Goal: Check status: Check status

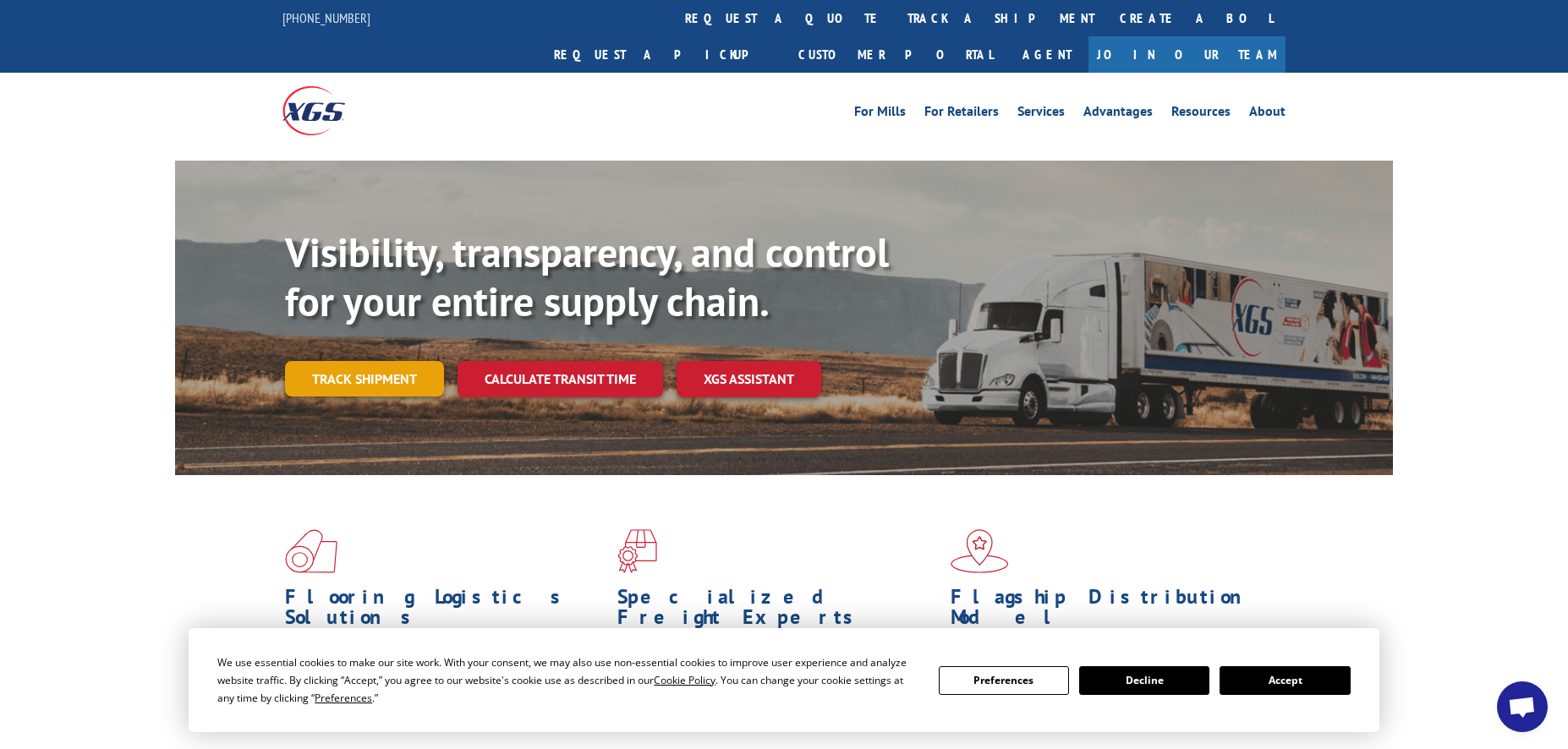
click at [392, 361] on link "Track shipment" at bounding box center [364, 378] width 159 height 35
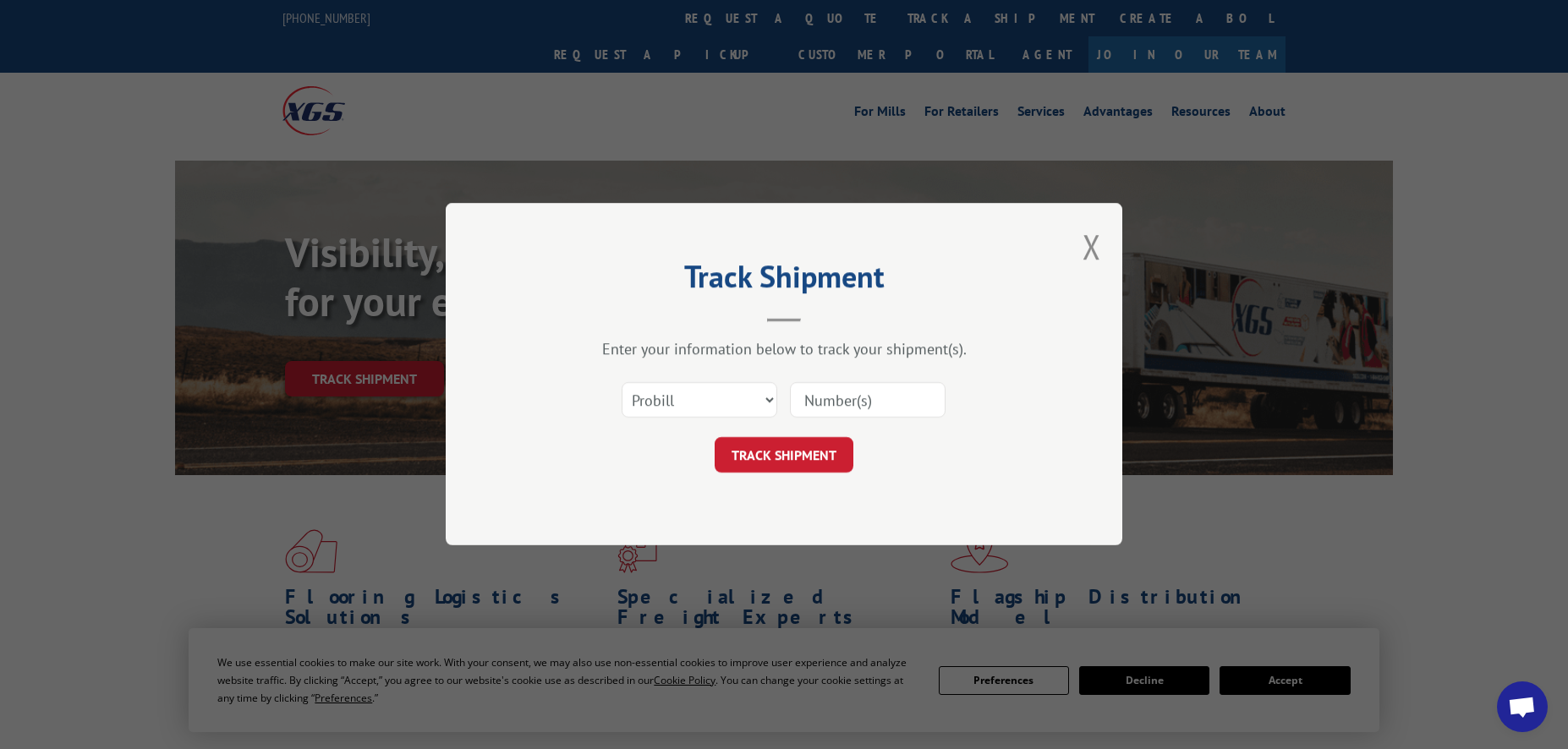
click at [847, 405] on input at bounding box center [867, 400] width 156 height 35
paste input "13771719"
type input "13771719"
click at [787, 461] on button "TRACK SHIPMENT" at bounding box center [784, 455] width 139 height 35
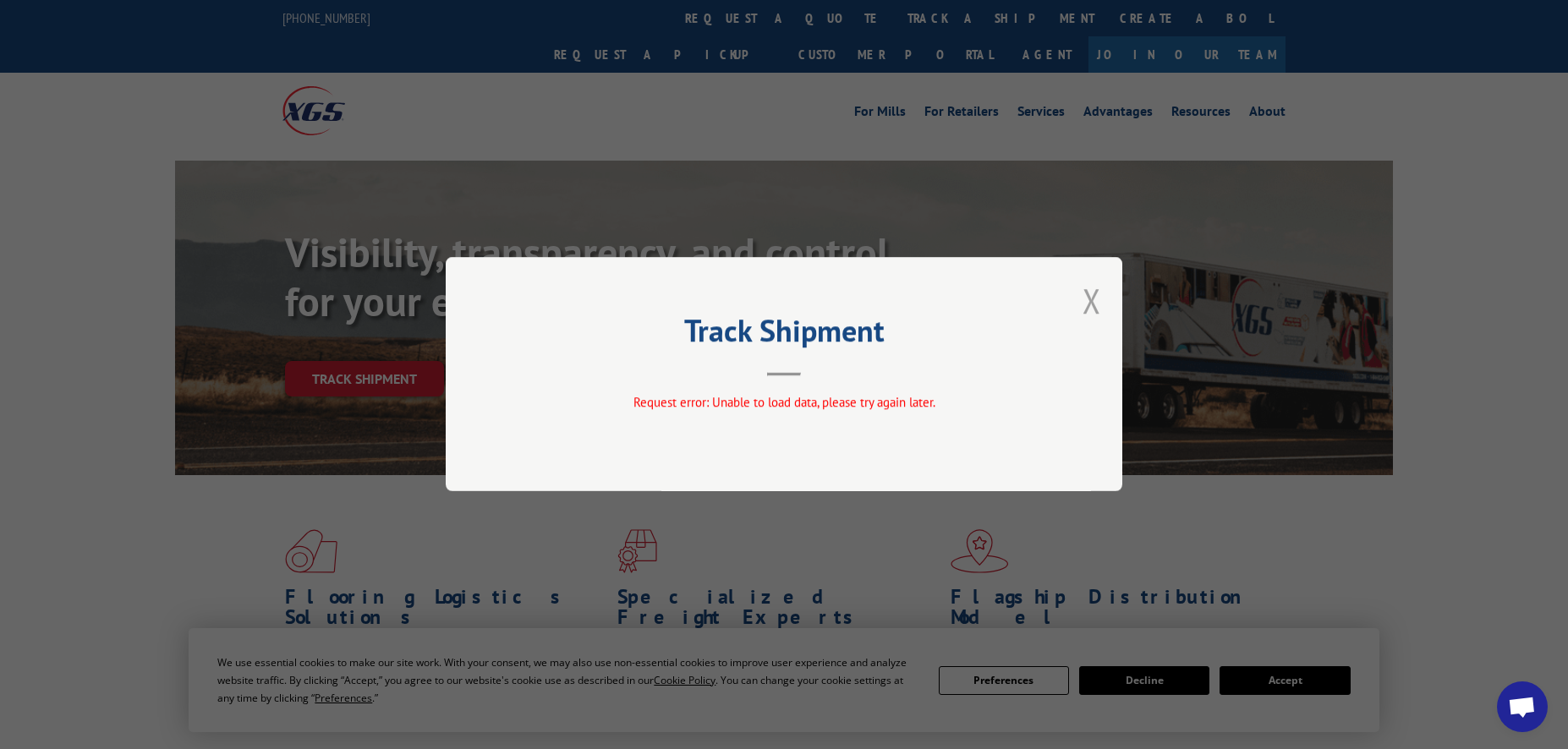
click at [1097, 302] on button "Close modal" at bounding box center [1092, 300] width 19 height 45
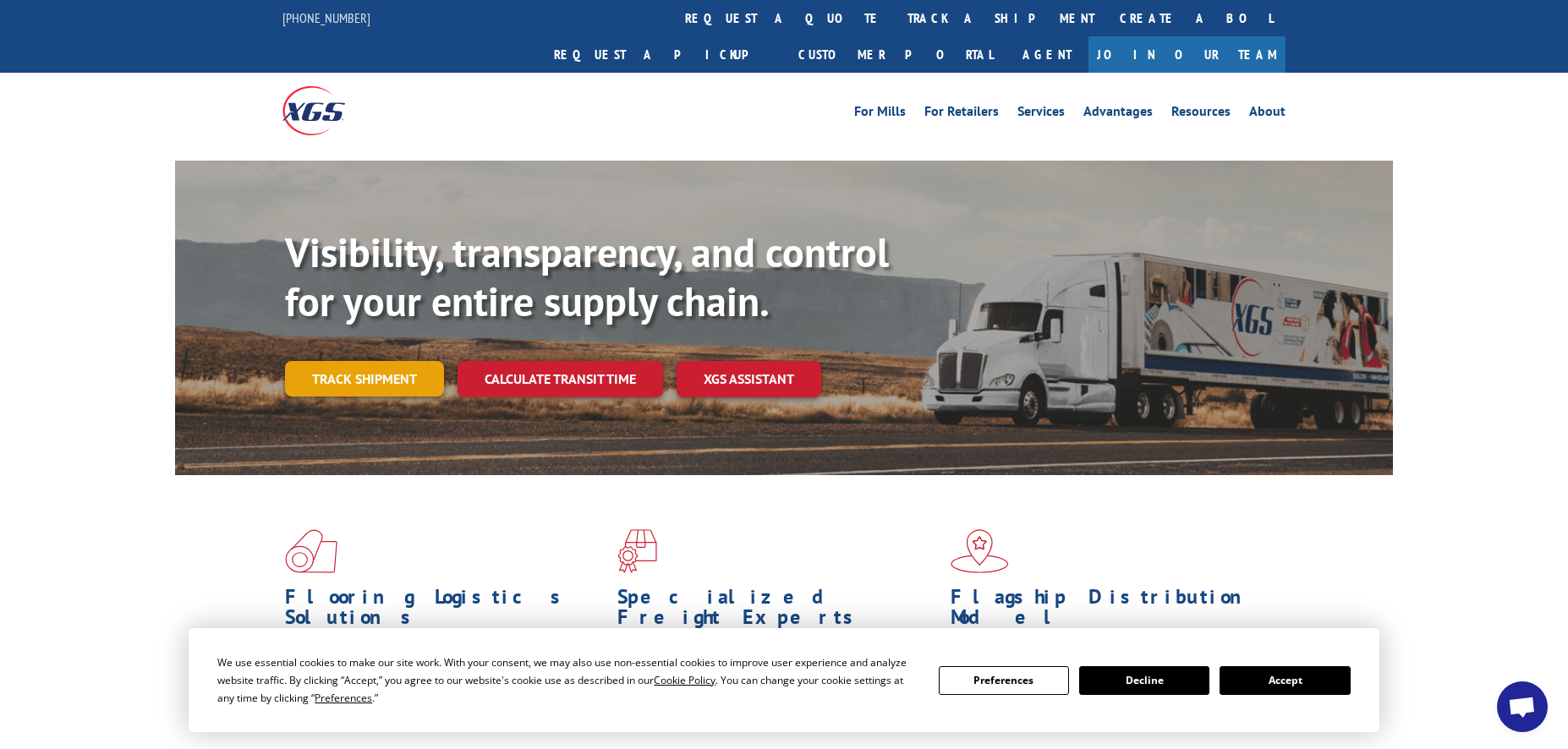
click at [350, 361] on link "Track shipment" at bounding box center [364, 378] width 159 height 35
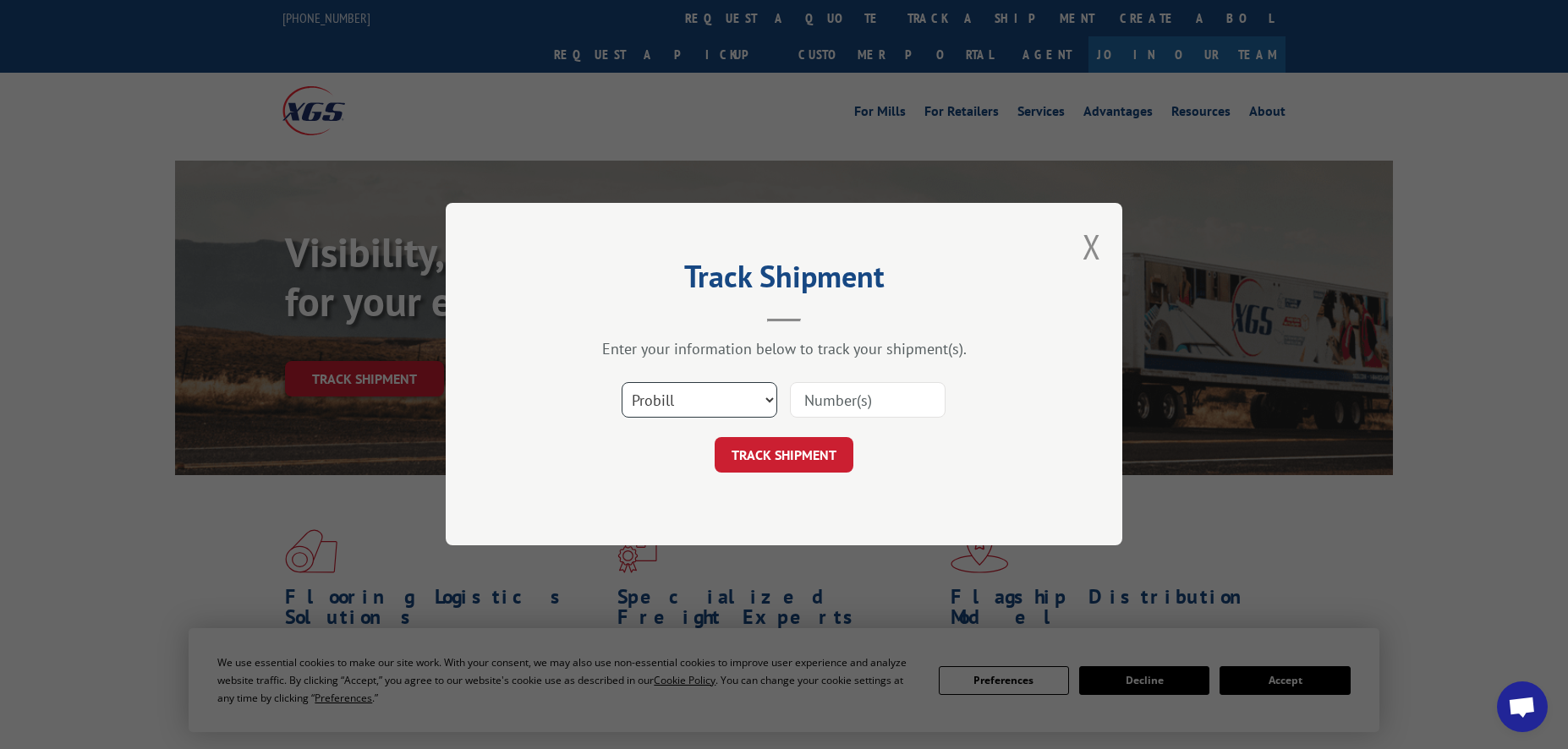
click at [709, 412] on select "Select category... Probill BOL PO" at bounding box center [699, 400] width 156 height 35
click at [895, 404] on input at bounding box center [867, 400] width 156 height 35
paste input "13771719"
type input "13771719"
click at [812, 453] on button "TRACK SHIPMENT" at bounding box center [784, 455] width 139 height 35
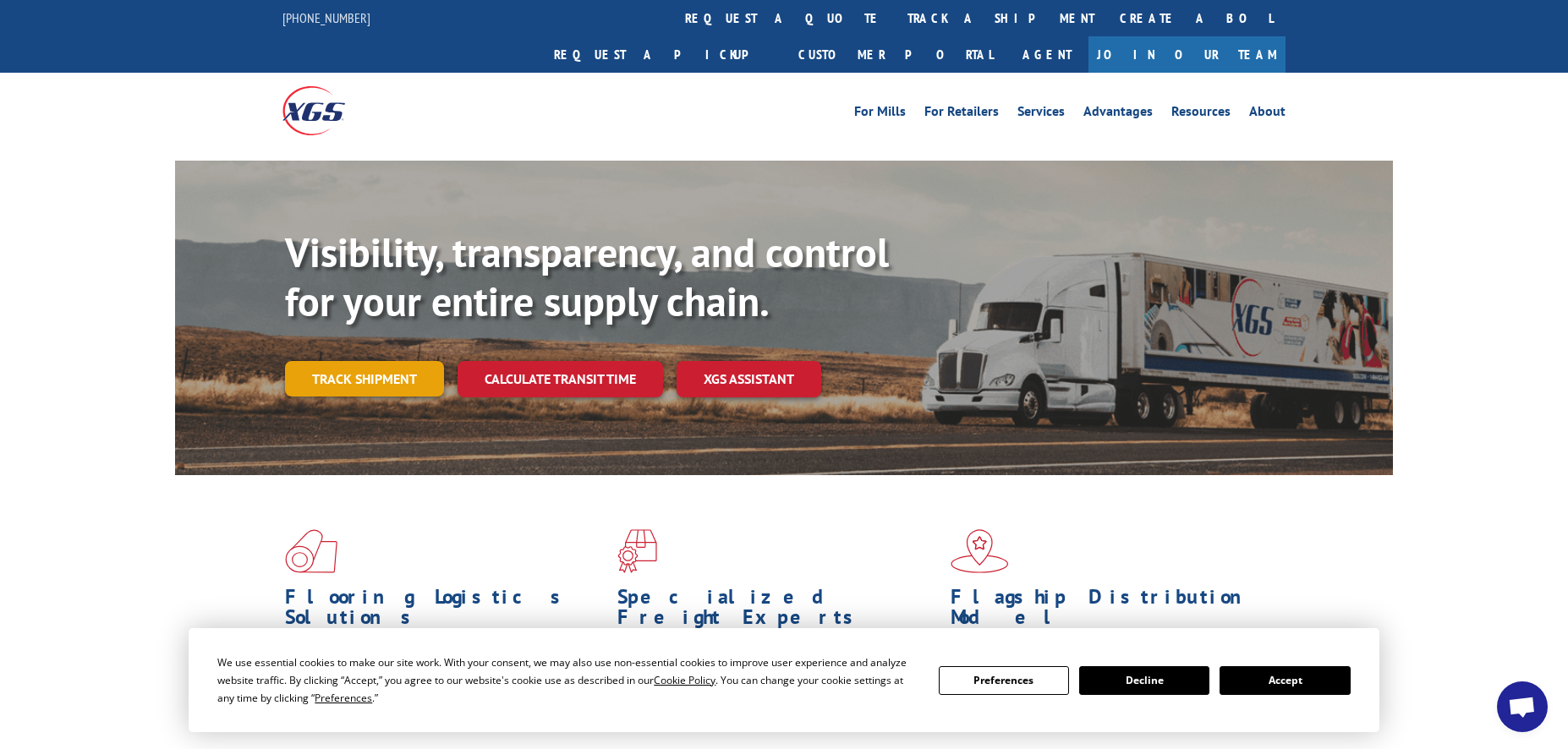
click at [356, 361] on link "Track shipment" at bounding box center [364, 378] width 159 height 35
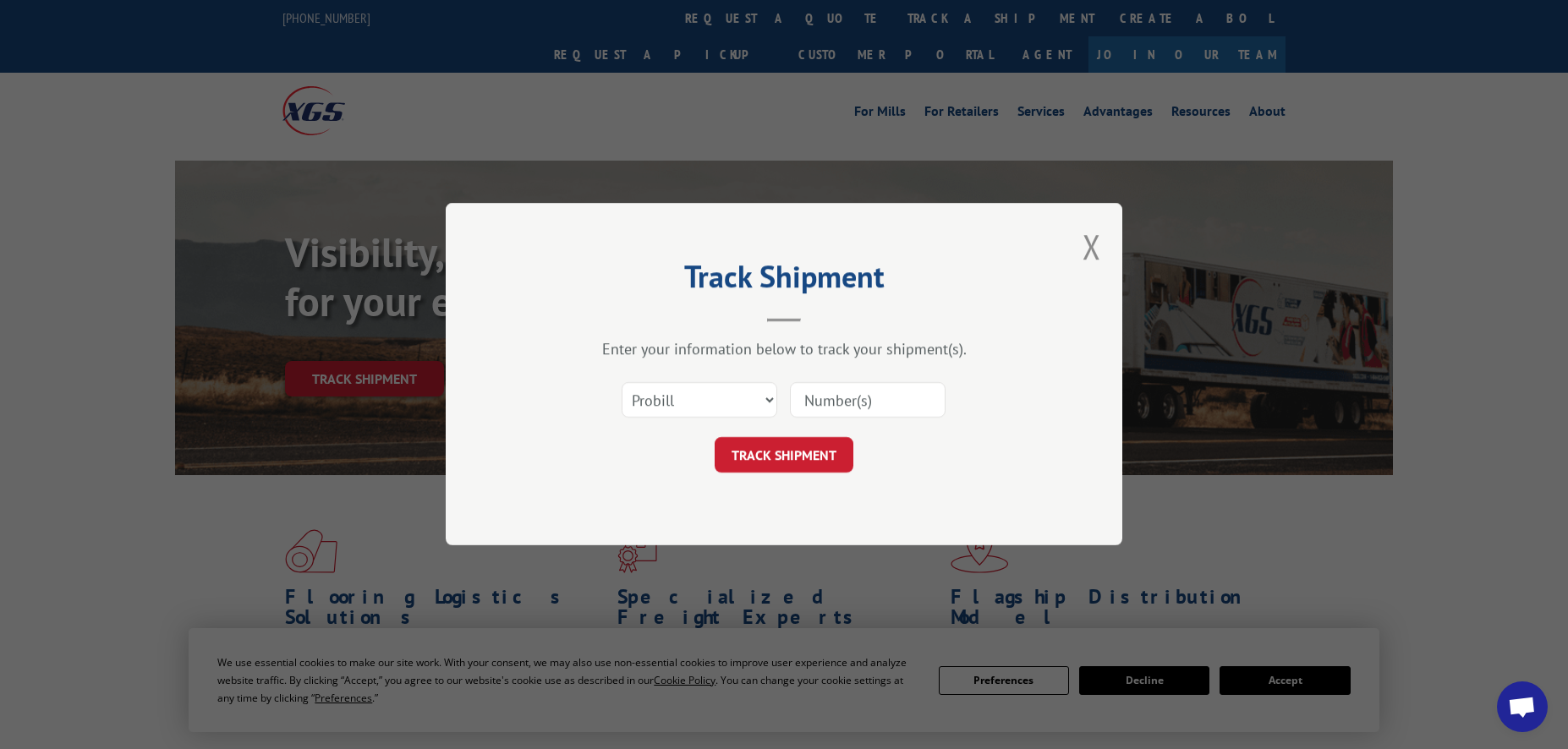
click at [840, 401] on input at bounding box center [867, 400] width 156 height 35
paste input "13771719"
type input "13771719"
click at [737, 458] on button "TRACK SHIPMENT" at bounding box center [784, 455] width 139 height 35
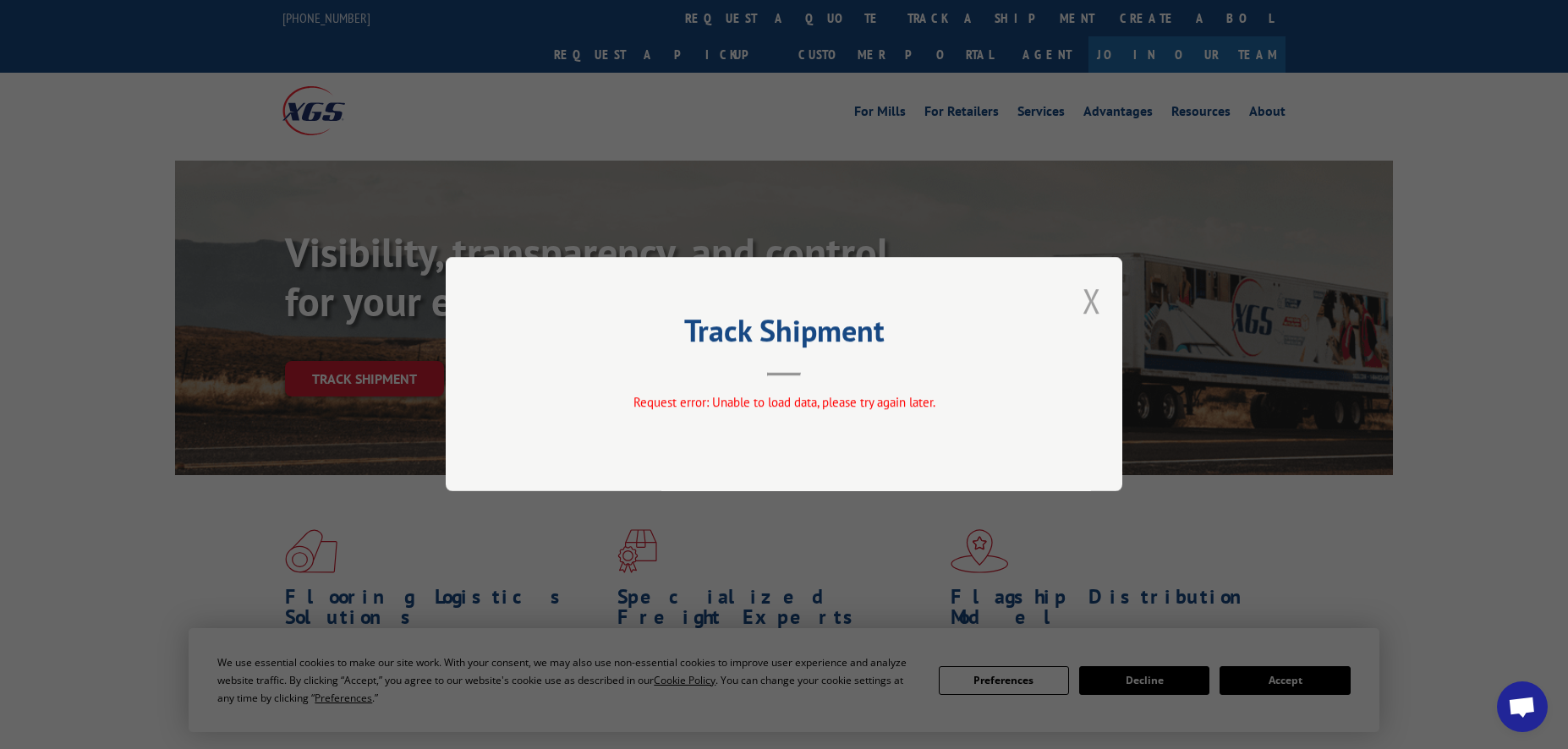
click at [1087, 307] on button "Close modal" at bounding box center [1092, 300] width 19 height 45
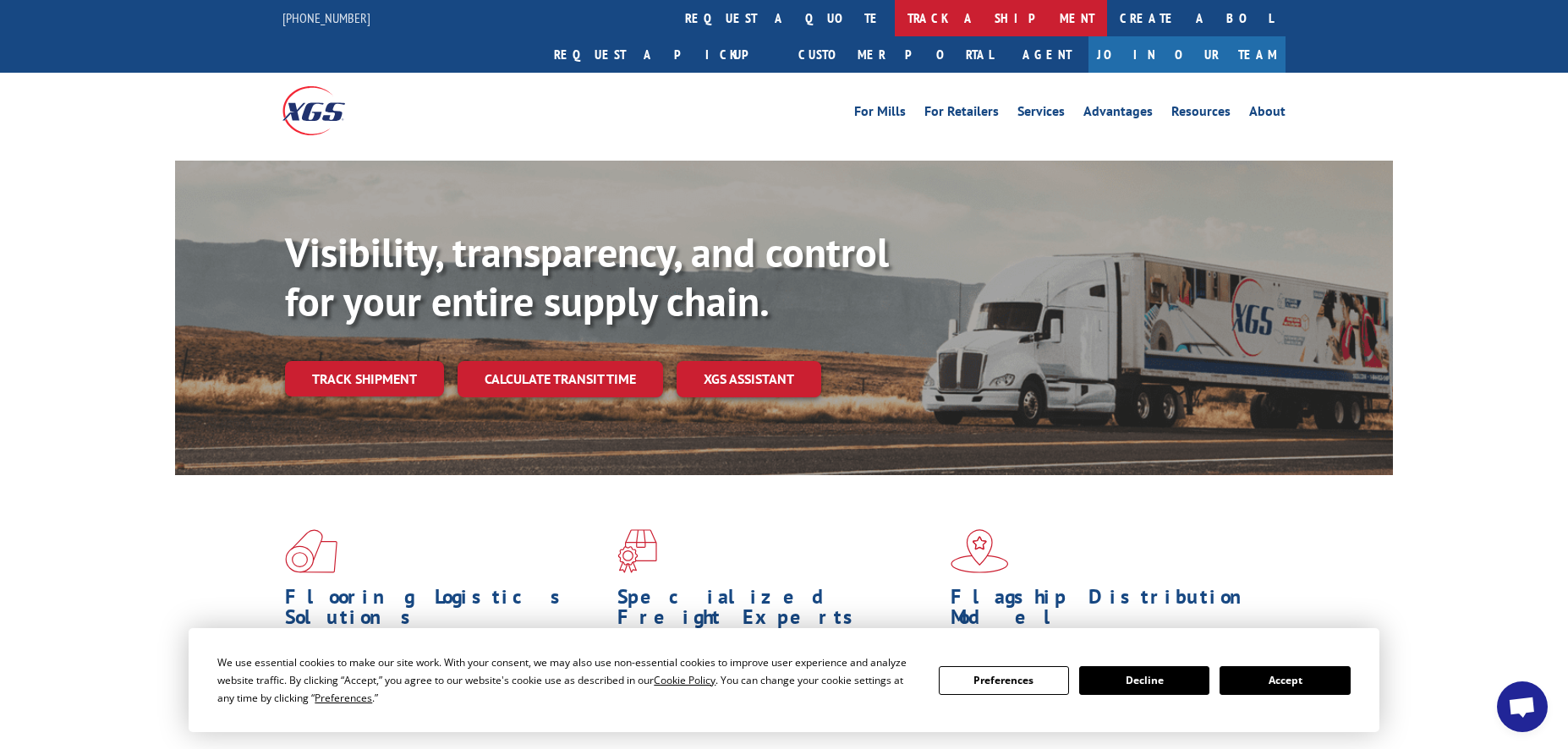
click at [895, 15] on link "track a shipment" at bounding box center [1001, 18] width 213 height 36
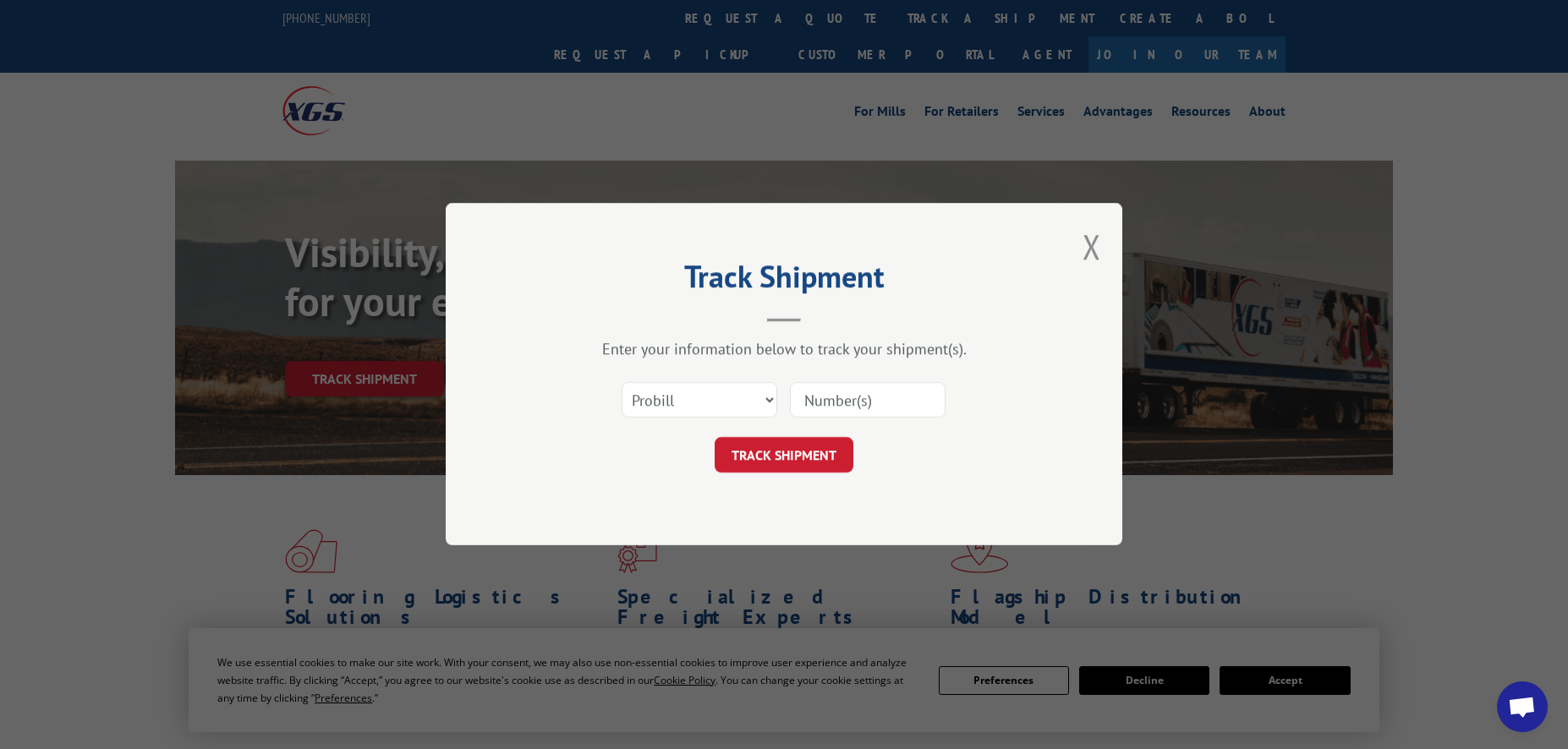
drag, startPoint x: 873, startPoint y: 390, endPoint x: 882, endPoint y: 402, distance: 15.0
click at [877, 394] on input at bounding box center [867, 400] width 156 height 35
paste input "13771719"
type input "13771719"
click at [809, 446] on button "TRACK SHIPMENT" at bounding box center [784, 455] width 139 height 35
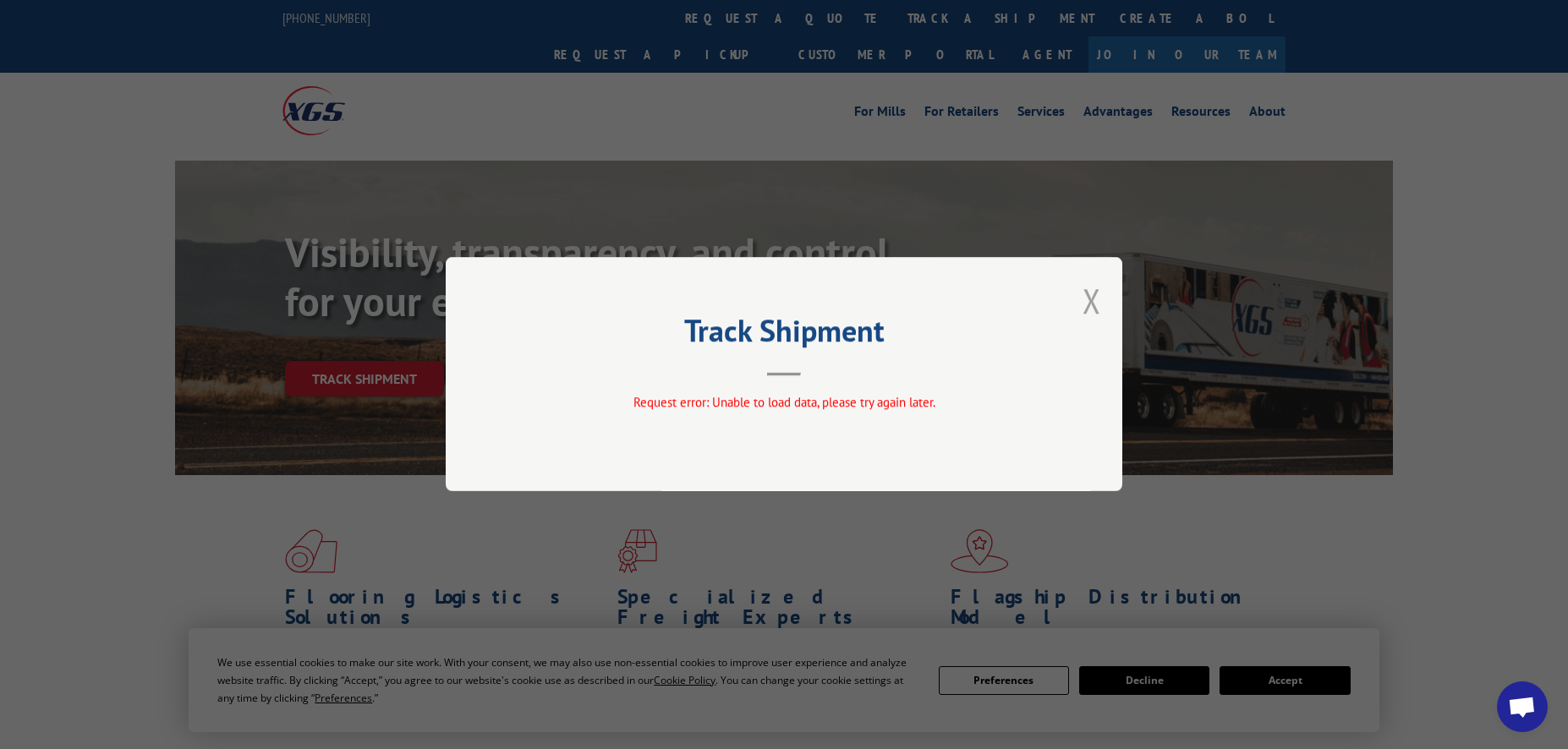
click at [1082, 307] on button "Close modal" at bounding box center [1092, 300] width 19 height 45
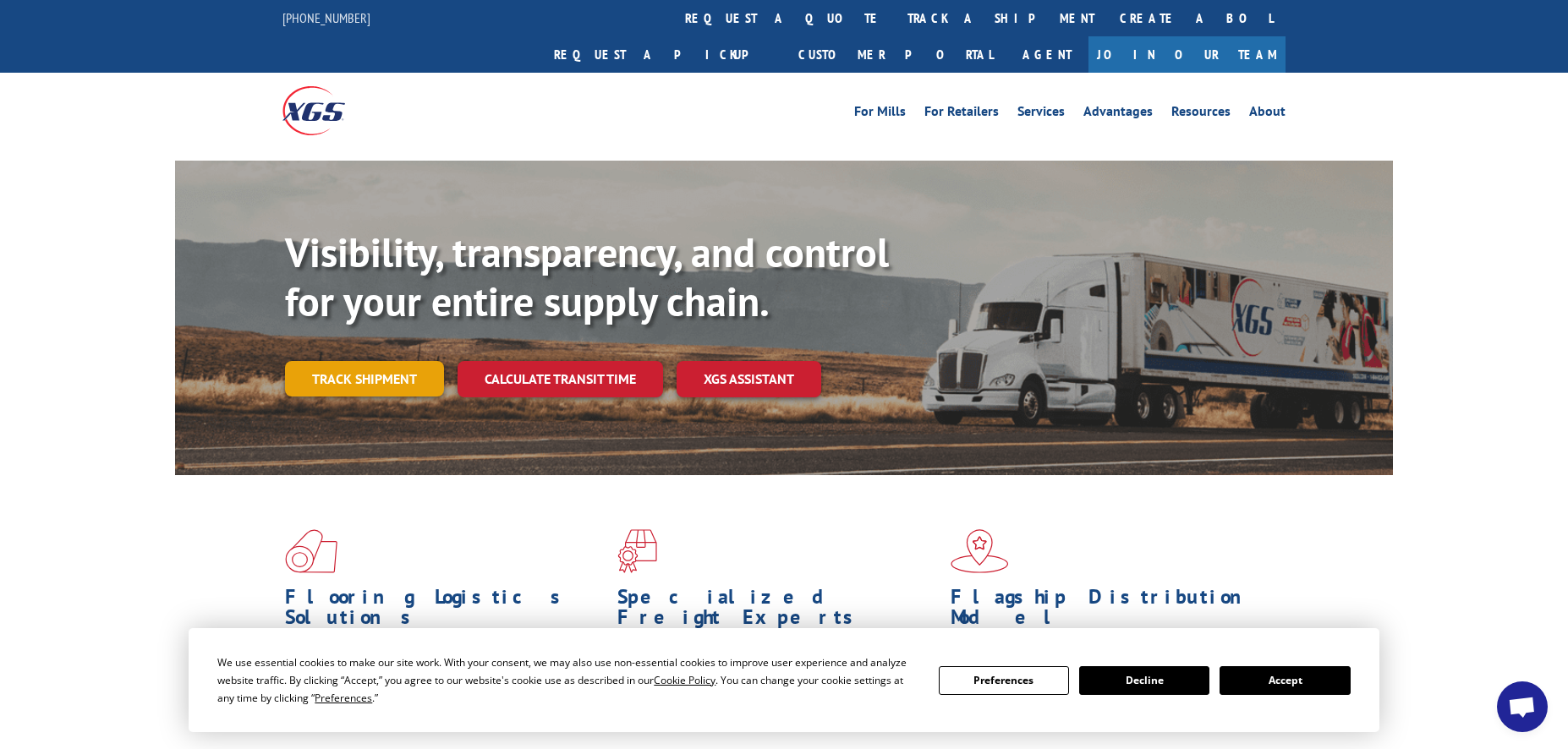
click at [368, 361] on link "Track shipment" at bounding box center [364, 378] width 159 height 35
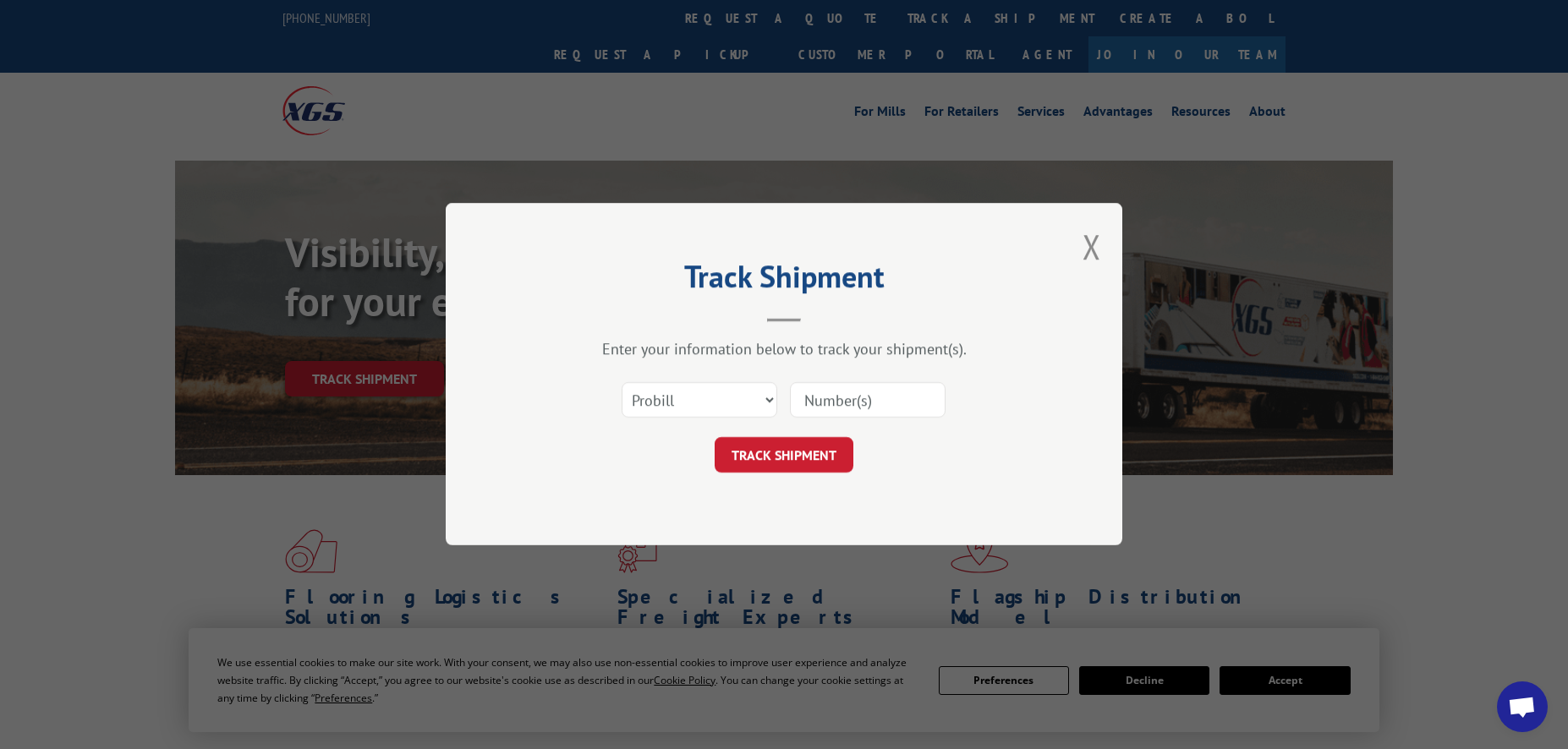
click at [849, 408] on input at bounding box center [867, 400] width 156 height 35
paste input "13771719"
type input "13771719"
click at [791, 456] on button "TRACK SHIPMENT" at bounding box center [784, 455] width 139 height 35
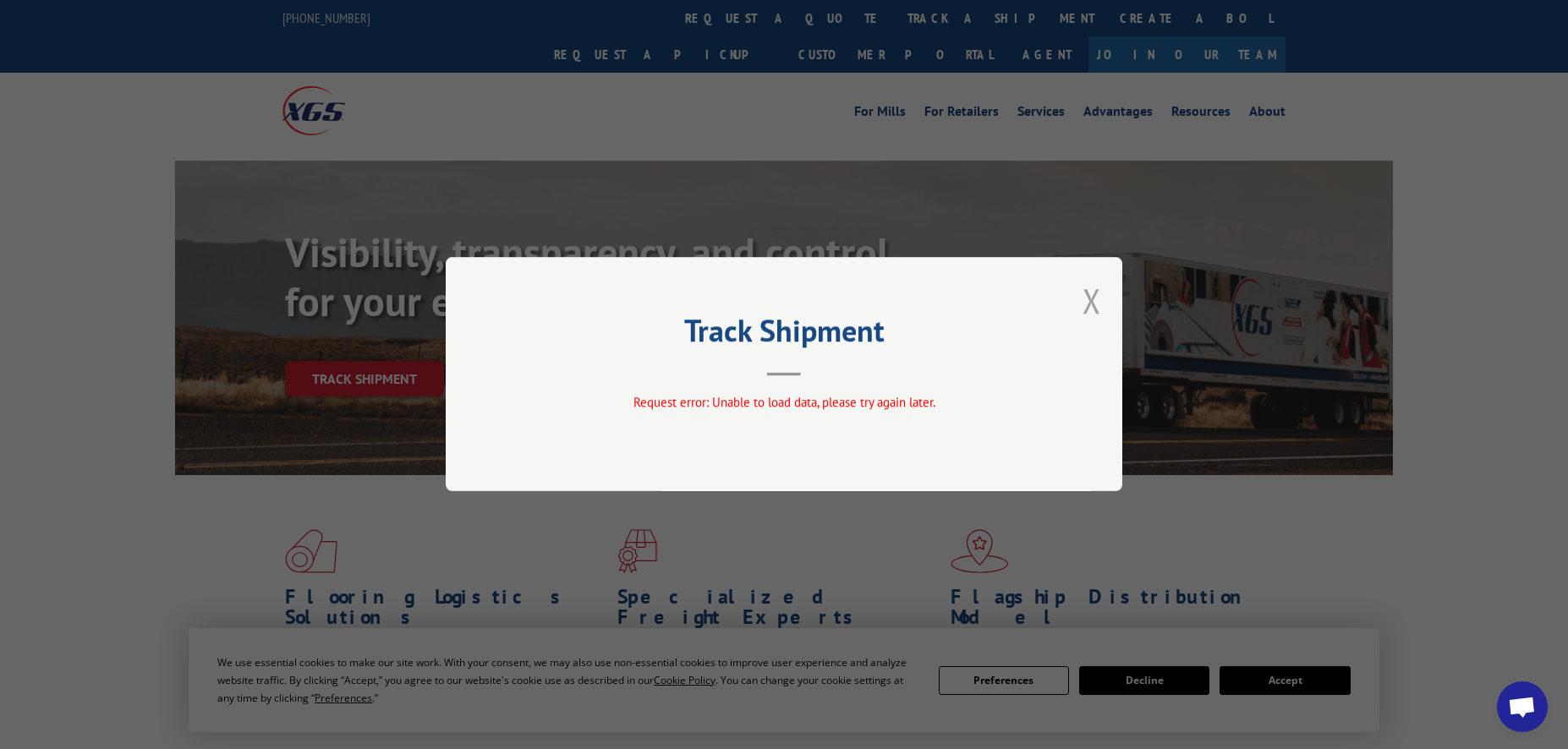
click at [1093, 300] on button "Close modal" at bounding box center [1092, 300] width 19 height 45
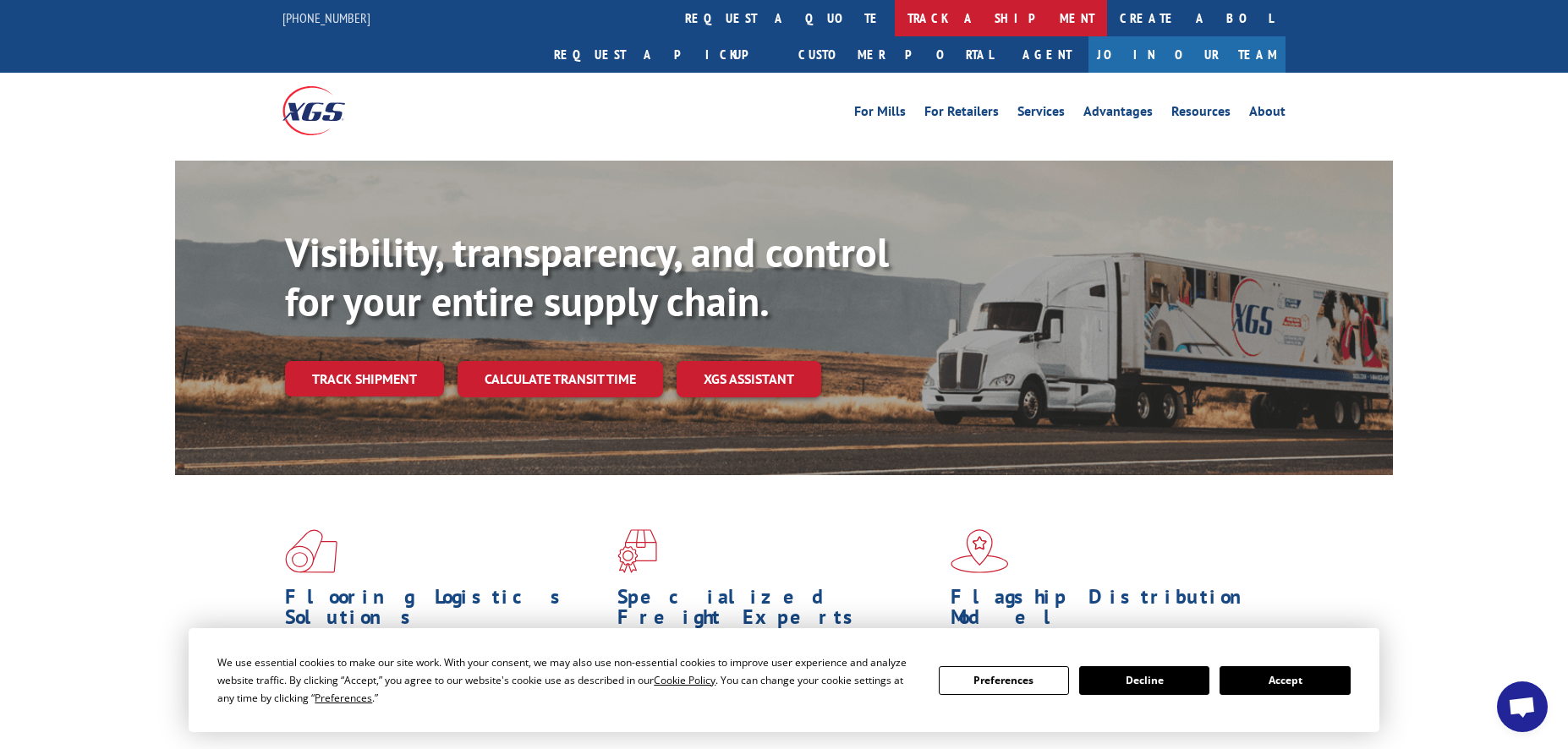
click at [895, 24] on link "track a shipment" at bounding box center [1001, 18] width 213 height 36
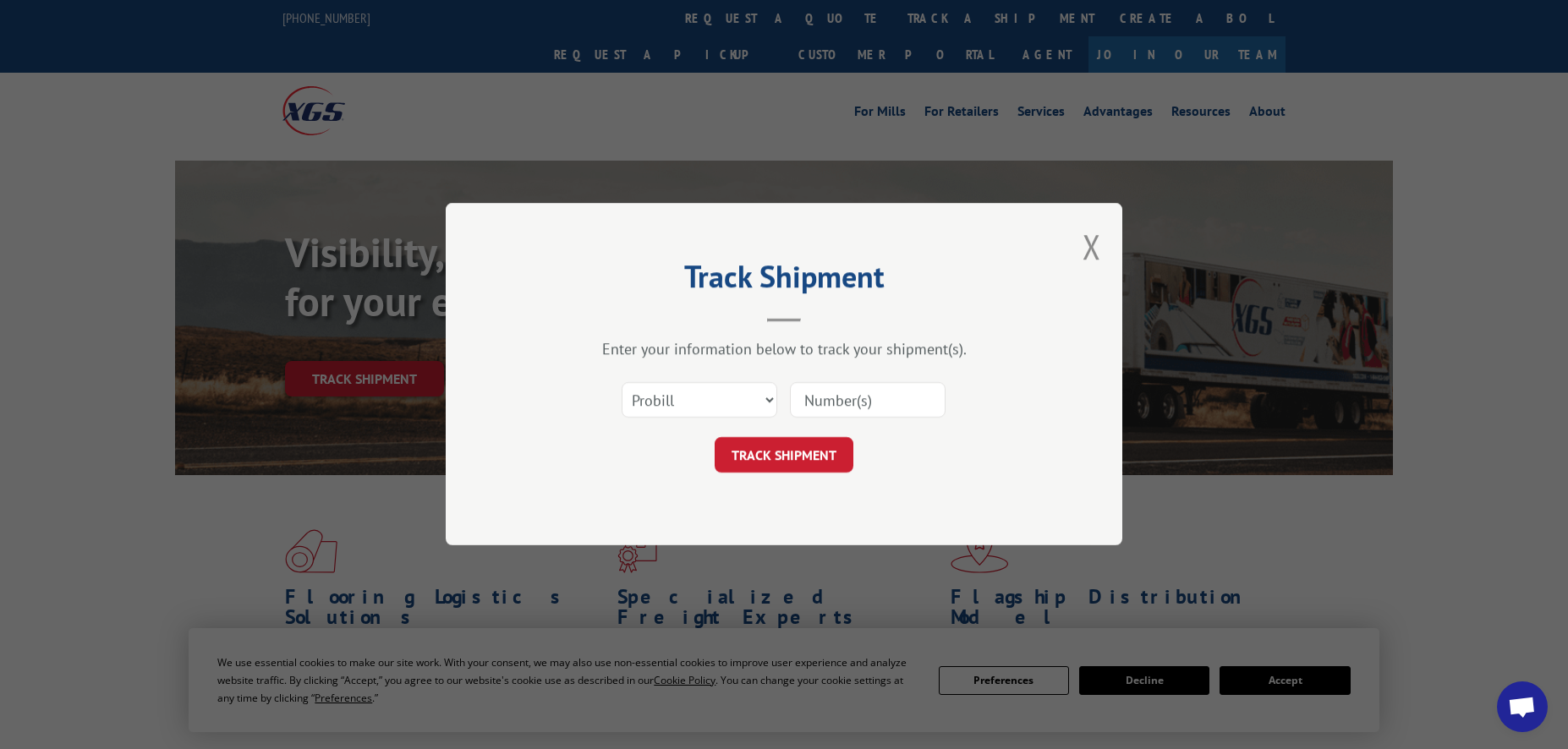
click at [817, 405] on input at bounding box center [867, 400] width 156 height 35
paste input "13771719"
type input "13771719"
click at [778, 453] on button "TRACK SHIPMENT" at bounding box center [784, 455] width 139 height 35
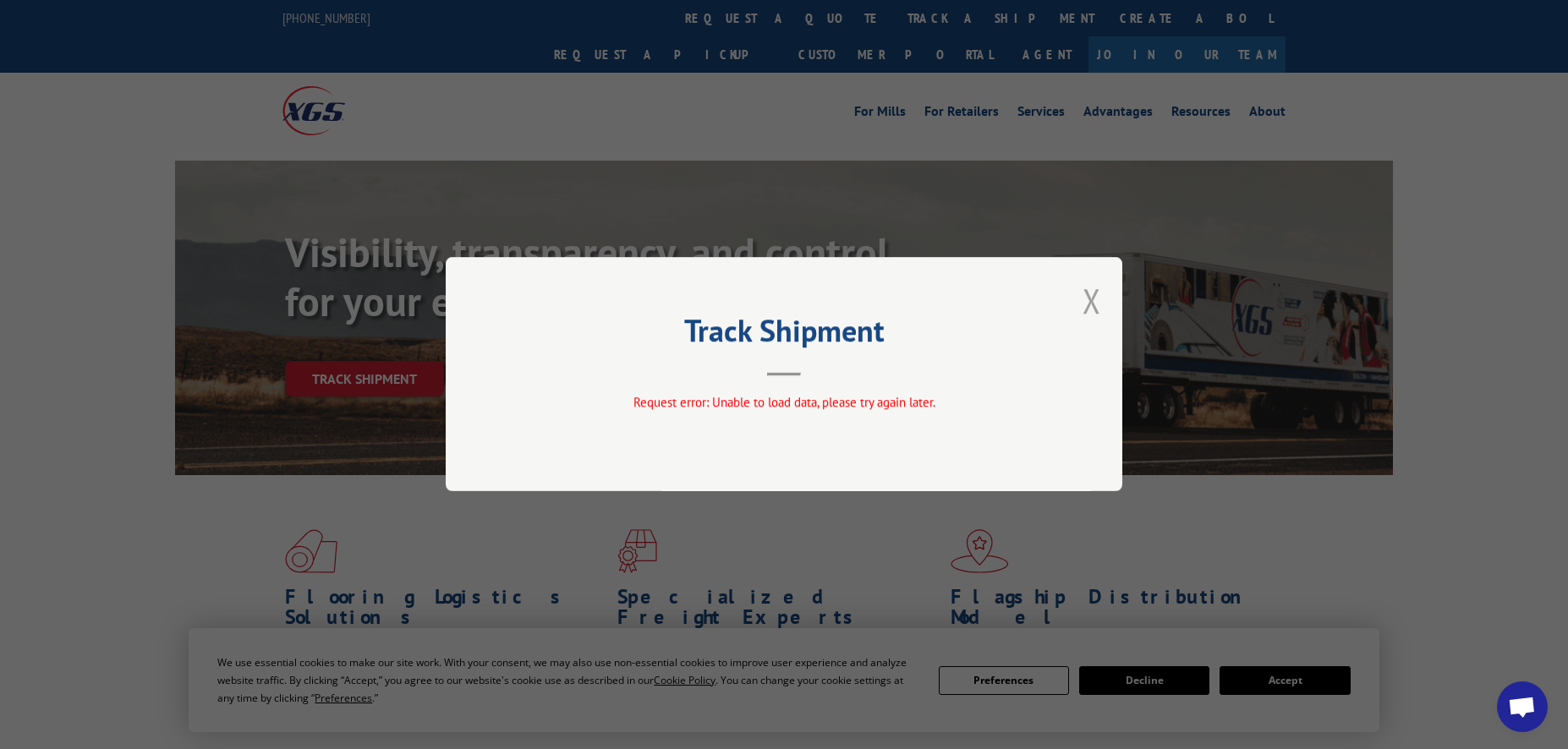
click at [1092, 294] on button "Close modal" at bounding box center [1092, 300] width 19 height 45
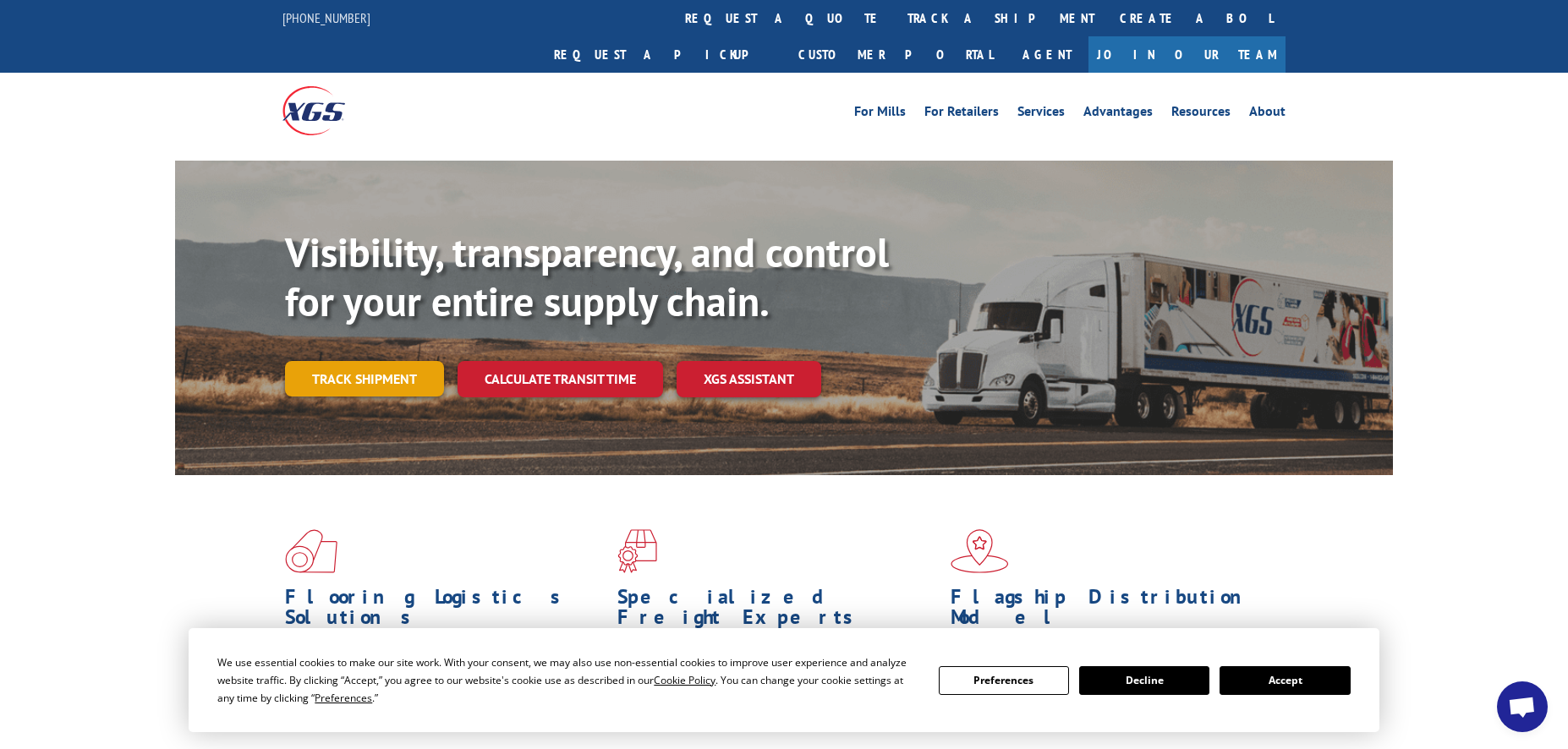
click at [313, 361] on link "Track shipment" at bounding box center [364, 378] width 159 height 35
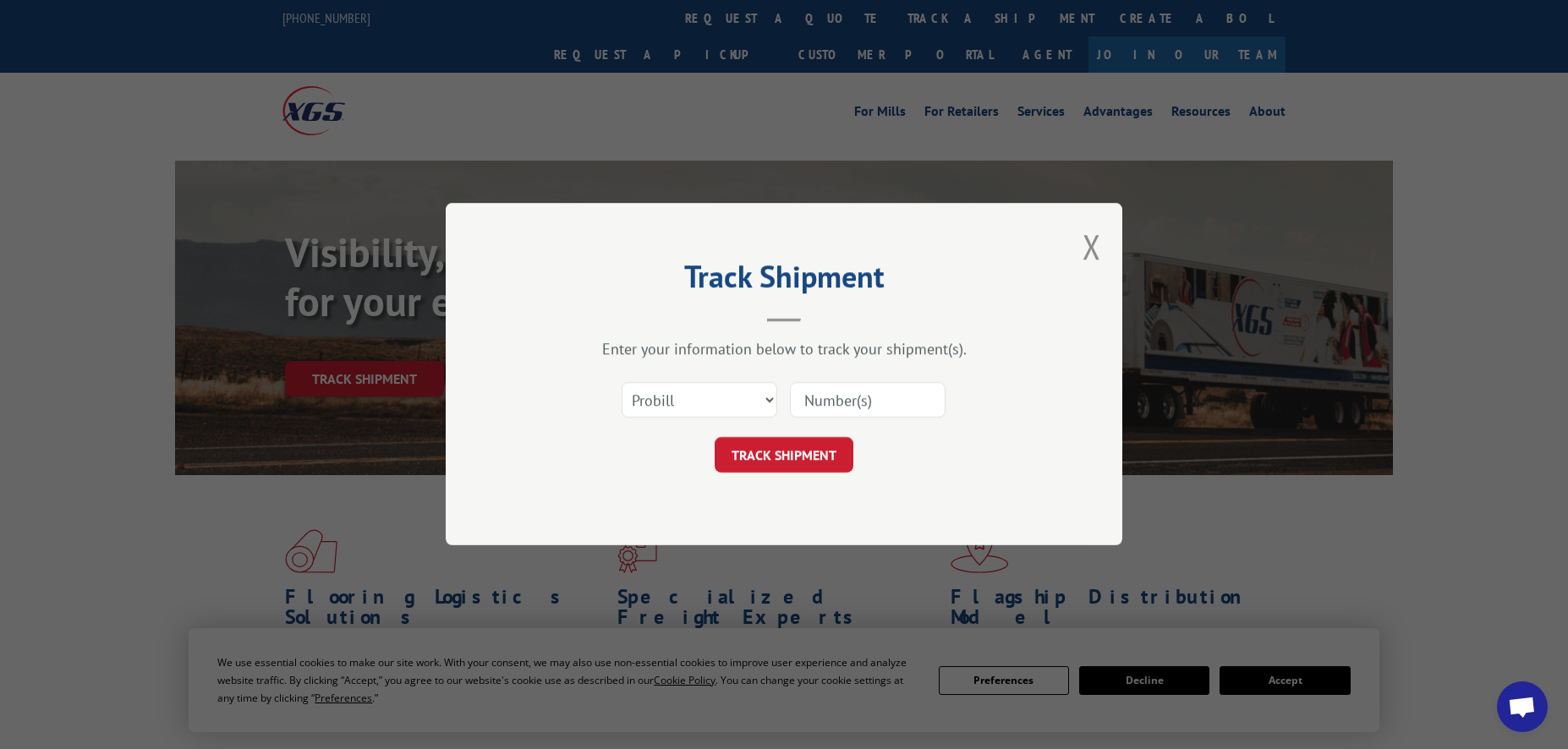
click at [857, 403] on input at bounding box center [867, 400] width 156 height 35
paste input "13771719"
type input "13771719"
click at [763, 445] on button "TRACK SHIPMENT" at bounding box center [784, 455] width 139 height 35
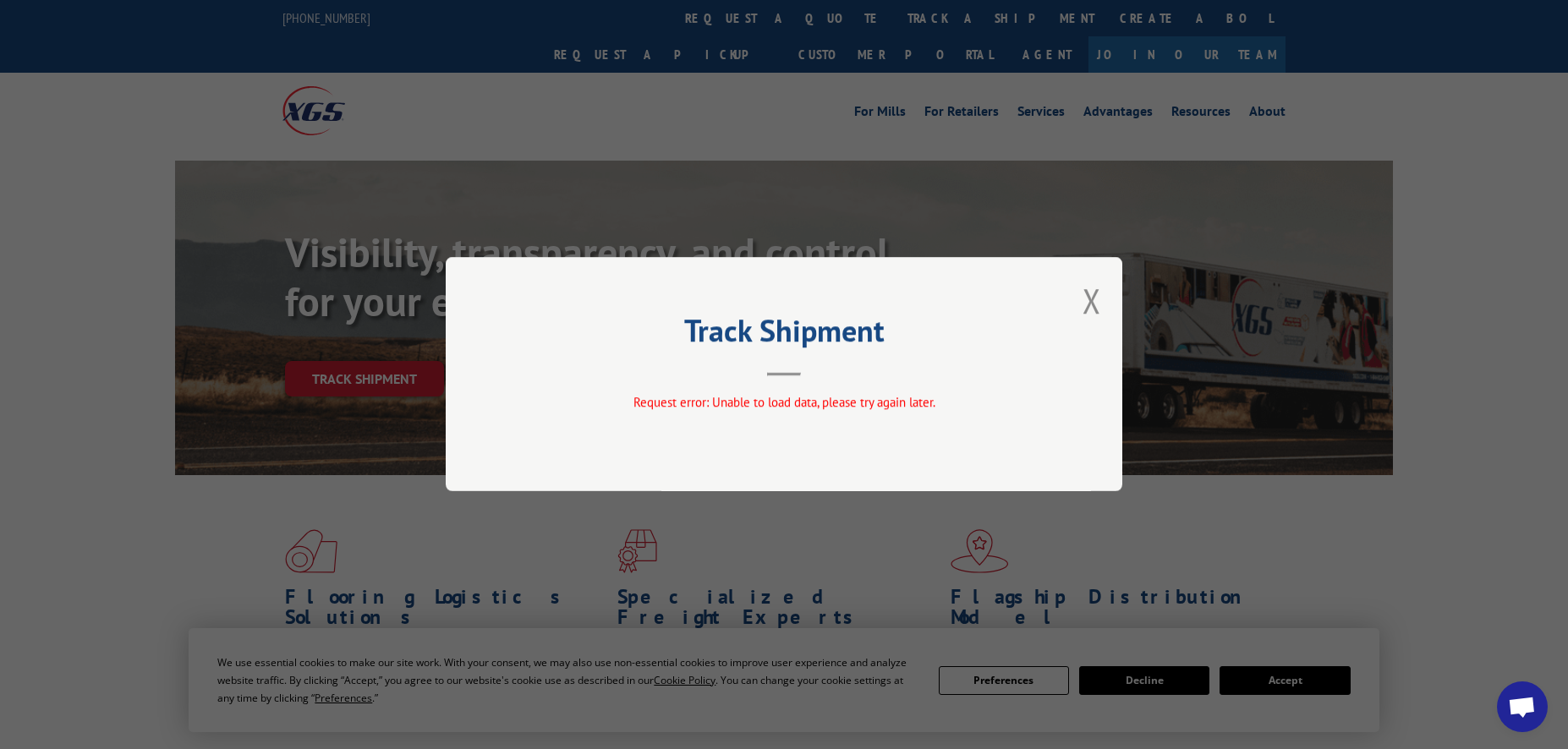
click at [1107, 299] on div "Track Shipment Request error: Unable to load data, please try again later." at bounding box center [784, 374] width 677 height 234
click at [1091, 296] on button "Close modal" at bounding box center [1092, 300] width 19 height 45
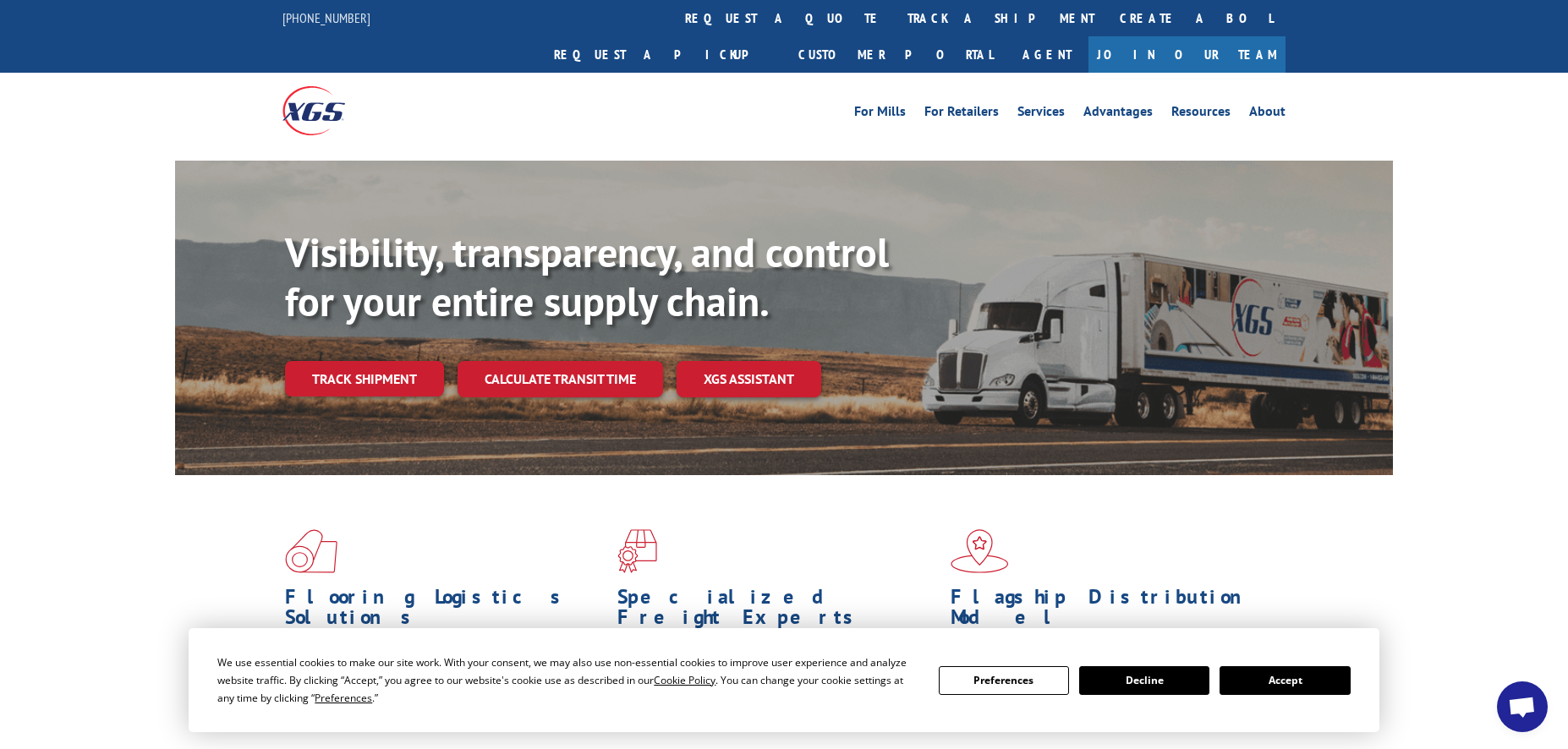
drag, startPoint x: 326, startPoint y: 349, endPoint x: 330, endPoint y: 358, distance: 9.8
click at [326, 361] on link "Track shipment" at bounding box center [364, 378] width 159 height 35
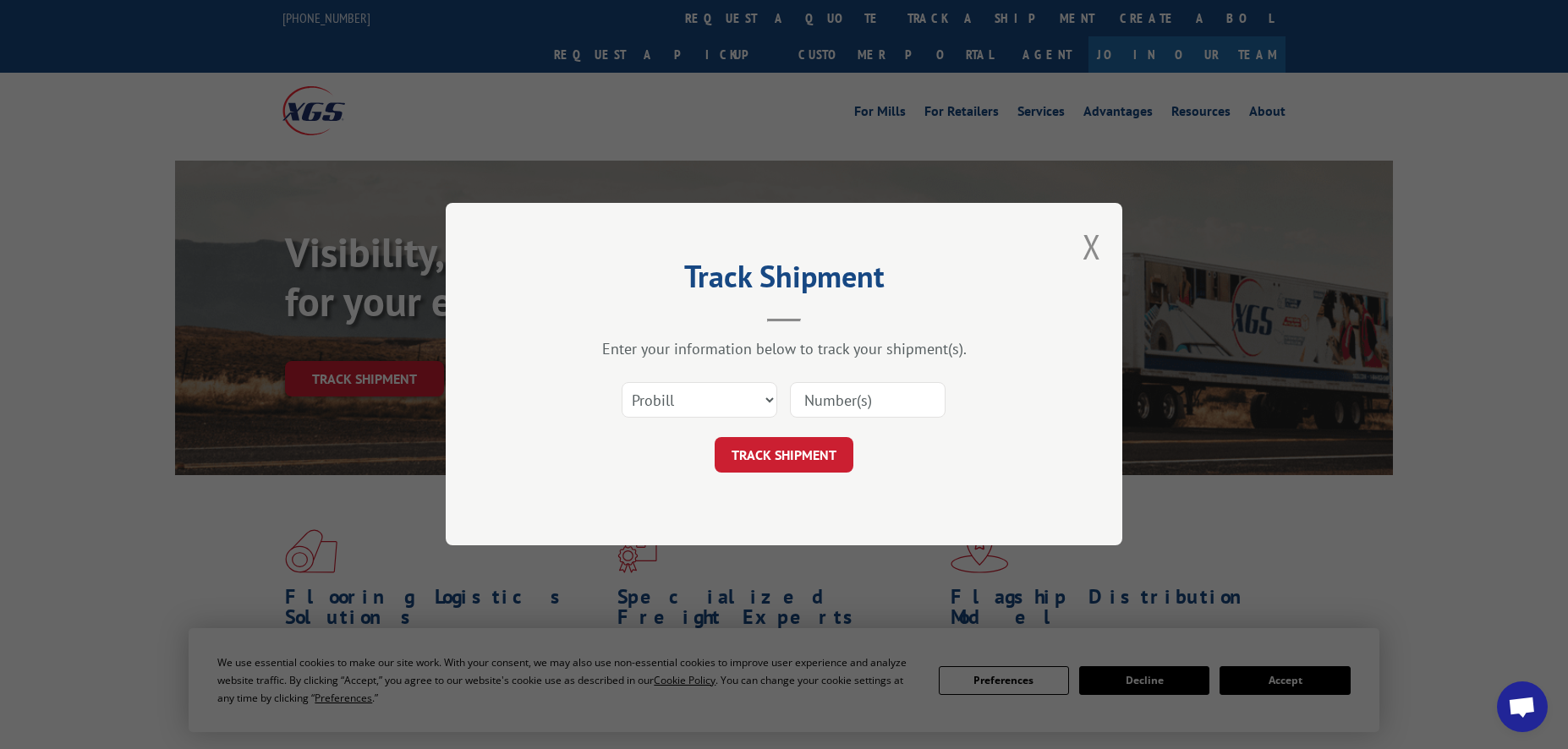
click at [810, 387] on input at bounding box center [867, 400] width 156 height 35
paste input "13771719"
type input "13771719"
click at [795, 449] on button "TRACK SHIPMENT" at bounding box center [784, 455] width 139 height 35
